Goal: Task Accomplishment & Management: Use online tool/utility

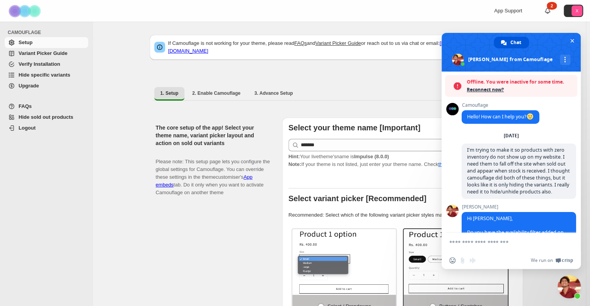
scroll to position [1245, 0]
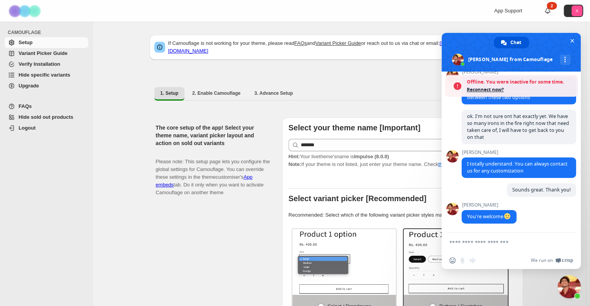
click at [235, 227] on div "The core setup of the app! Select your theme name, variant picker layout and ac…" at bounding box center [216, 277] width 120 height 321
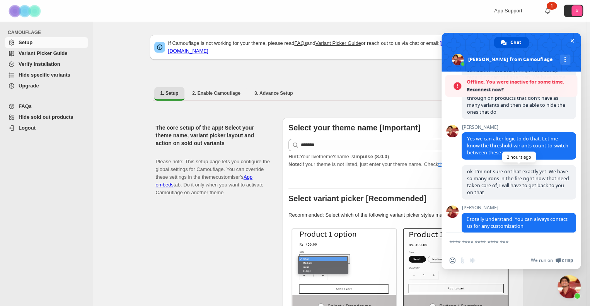
scroll to position [1271, 0]
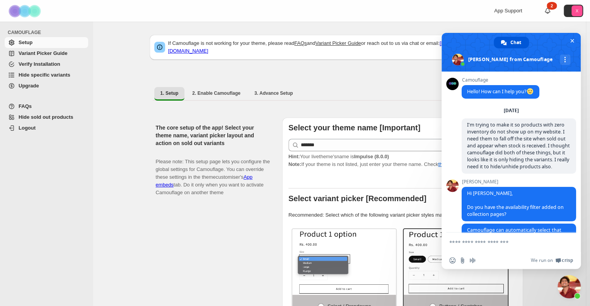
scroll to position [1245, 0]
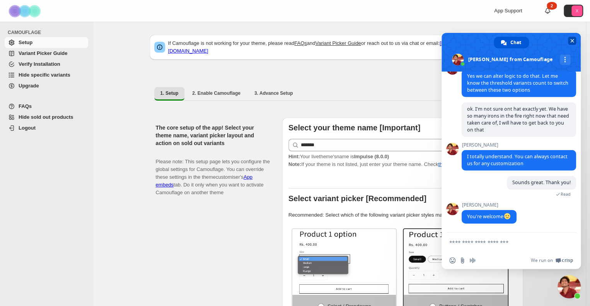
click at [569, 37] on span "Close chat" at bounding box center [572, 41] width 8 height 8
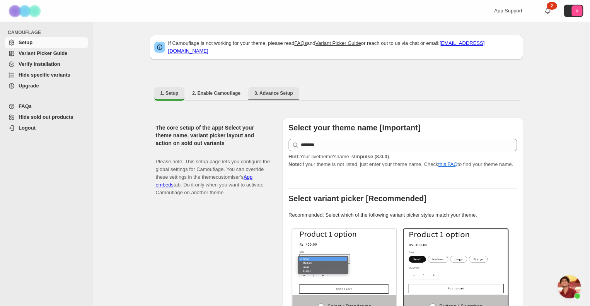
click at [271, 87] on button "3. Advance Setup" at bounding box center [273, 93] width 51 height 12
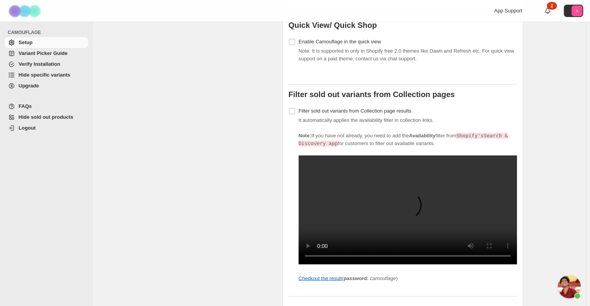
scroll to position [569, 0]
click at [266, 175] on div "Advance settings (optional) These settings are optional. You can skip if these …" at bounding box center [216, 36] width 120 height 975
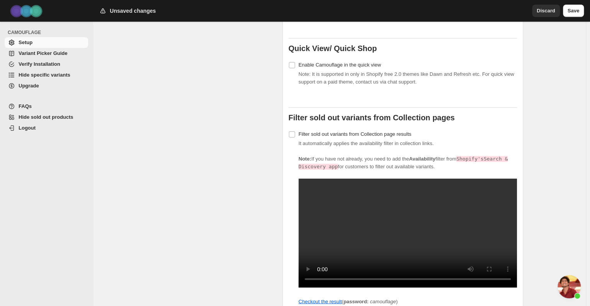
scroll to position [546, 0]
click at [573, 9] on span "Save" at bounding box center [573, 11] width 12 height 8
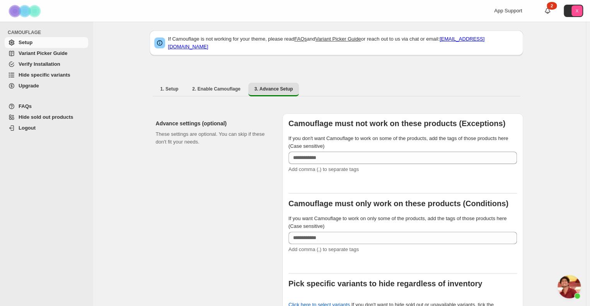
scroll to position [0, 0]
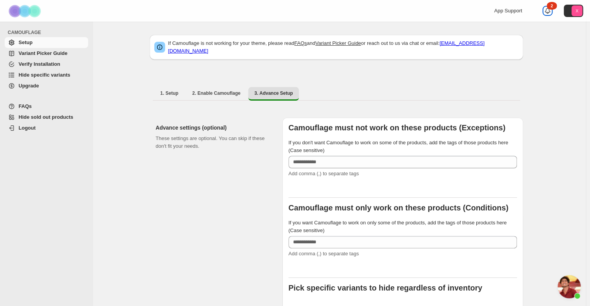
click at [552, 7] on div "2" at bounding box center [552, 6] width 10 height 8
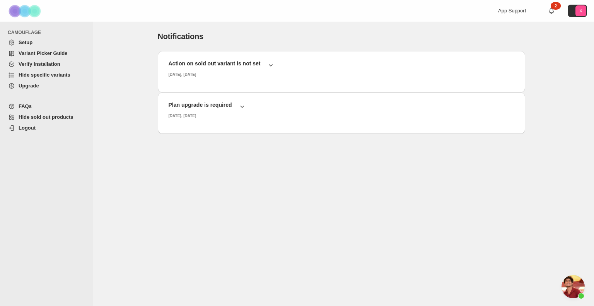
scroll to position [1245, 0]
click at [269, 62] on icon "button" at bounding box center [271, 65] width 8 height 8
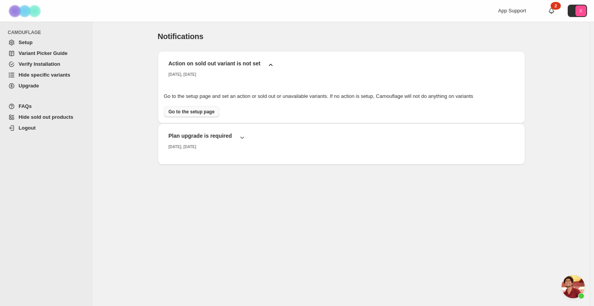
click at [211, 111] on span "Go to the setup page" at bounding box center [192, 112] width 46 height 6
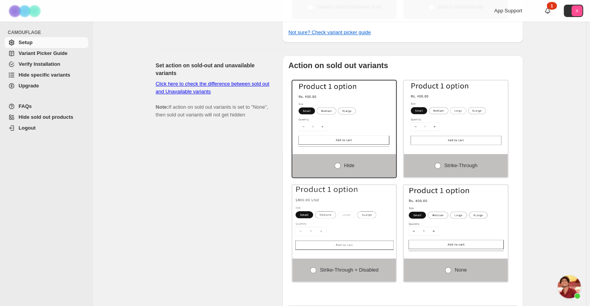
scroll to position [402, 0]
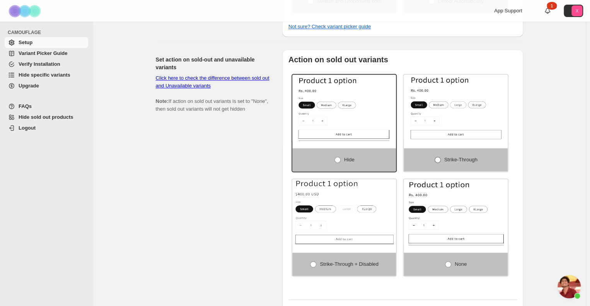
click at [448, 157] on span "Strike-through" at bounding box center [460, 160] width 33 height 6
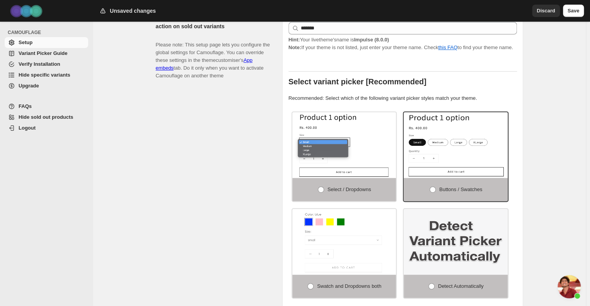
scroll to position [0, 0]
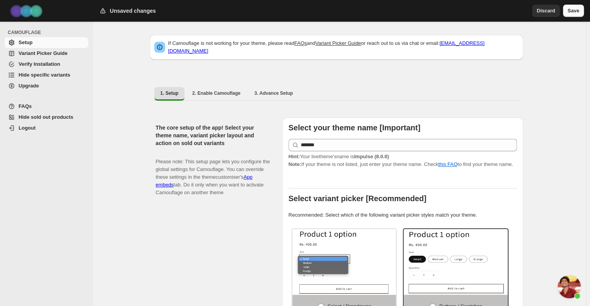
click at [572, 7] on span "Save" at bounding box center [573, 11] width 12 height 8
